Goal: Communication & Community: Ask a question

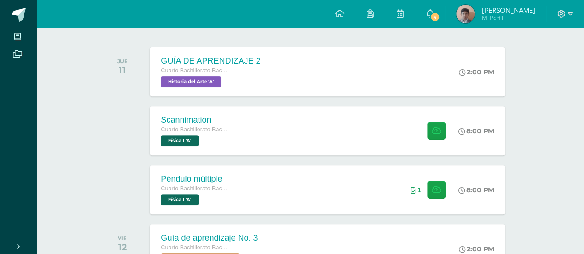
scroll to position [137, 0]
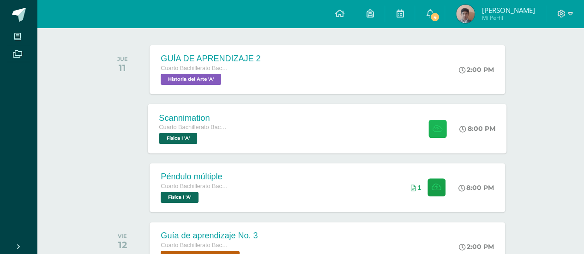
click at [428, 129] on button at bounding box center [437, 128] width 18 height 18
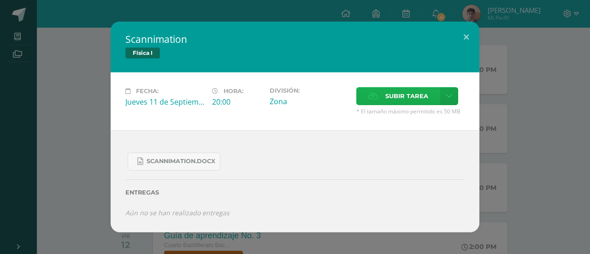
click at [400, 99] on span "Subir tarea" at bounding box center [407, 96] width 43 height 17
click at [0, 0] on input "Subir tarea" at bounding box center [0, 0] width 0 height 0
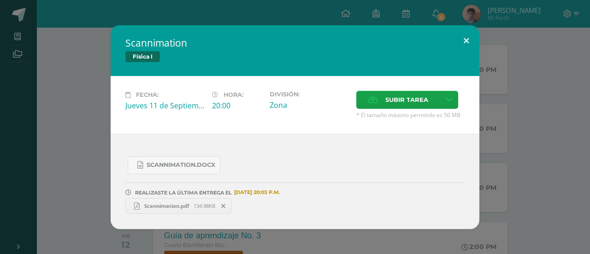
click at [461, 39] on button at bounding box center [466, 40] width 26 height 31
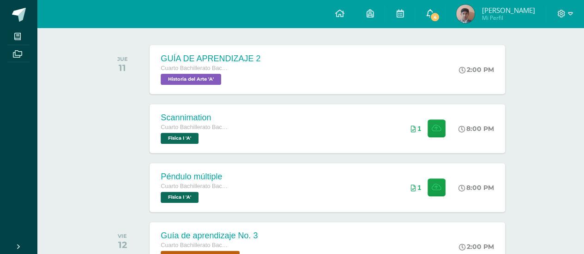
click at [435, 12] on span "4" at bounding box center [434, 17] width 10 height 10
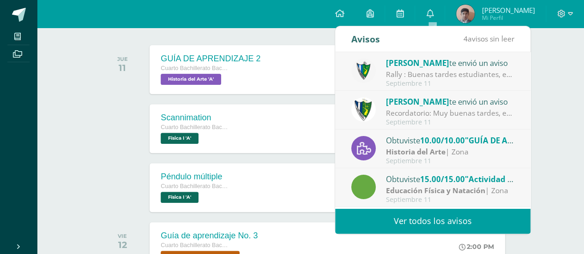
click at [428, 57] on div "[PERSON_NAME] te envió un aviso" at bounding box center [450, 63] width 128 height 12
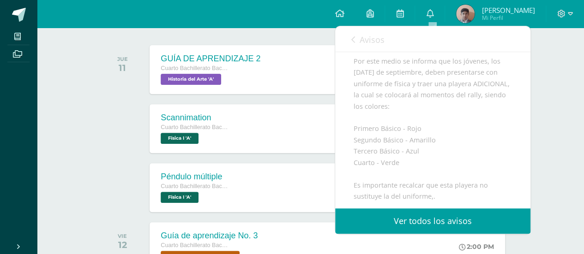
scroll to position [123, 0]
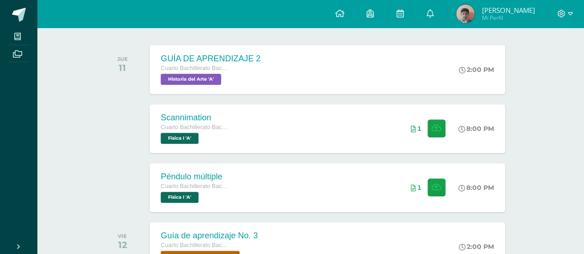
click at [433, 13] on icon at bounding box center [429, 13] width 7 height 8
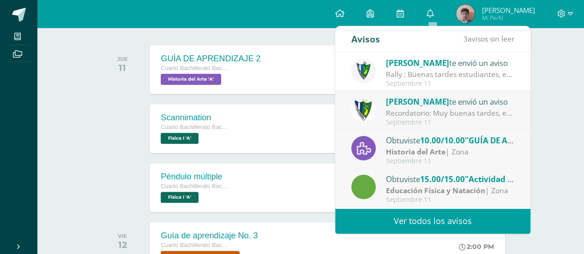
click at [486, 65] on div "[PERSON_NAME] te envió un aviso" at bounding box center [450, 63] width 128 height 12
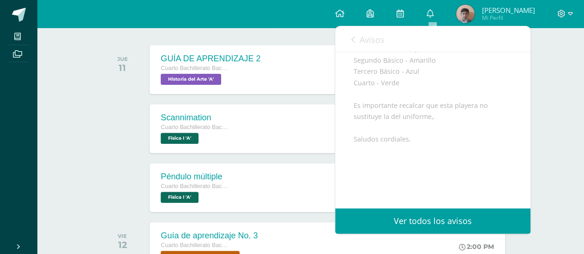
scroll to position [226, 0]
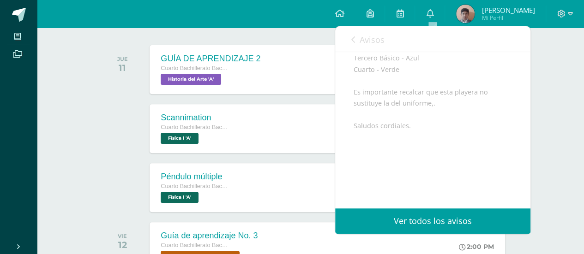
click at [362, 35] on span "Avisos" at bounding box center [371, 39] width 25 height 11
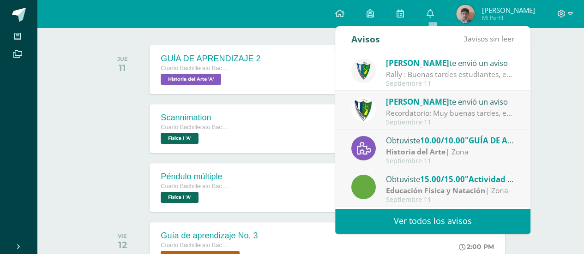
click at [419, 103] on span "[PERSON_NAME]" at bounding box center [417, 101] width 63 height 11
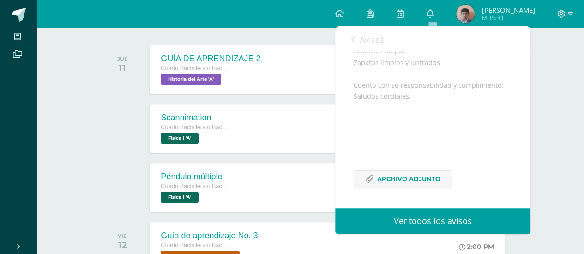
scroll to position [367, 0]
click at [352, 44] on link "Avisos" at bounding box center [367, 39] width 33 height 26
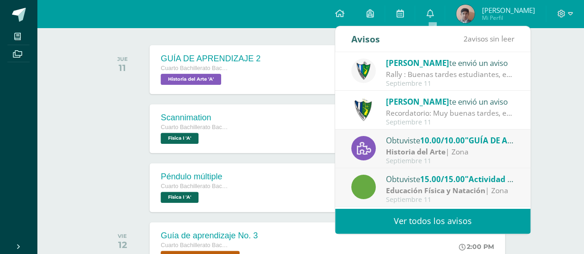
click at [440, 155] on strong "Historia del Arte" at bounding box center [416, 152] width 60 height 10
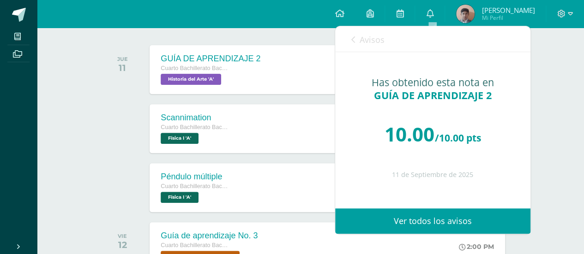
scroll to position [0, 0]
click at [367, 39] on span "Avisos" at bounding box center [371, 39] width 25 height 11
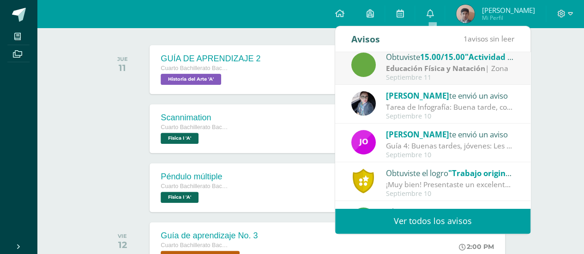
scroll to position [137, 0]
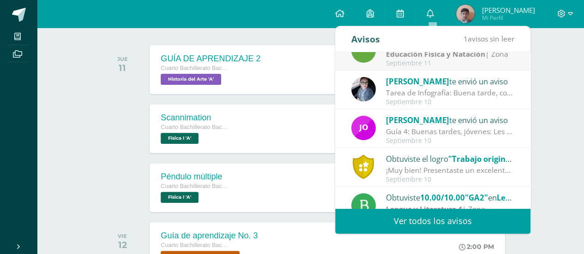
click at [447, 61] on div "Septiembre 11" at bounding box center [450, 64] width 128 height 8
